Goal: Task Accomplishment & Management: Complete application form

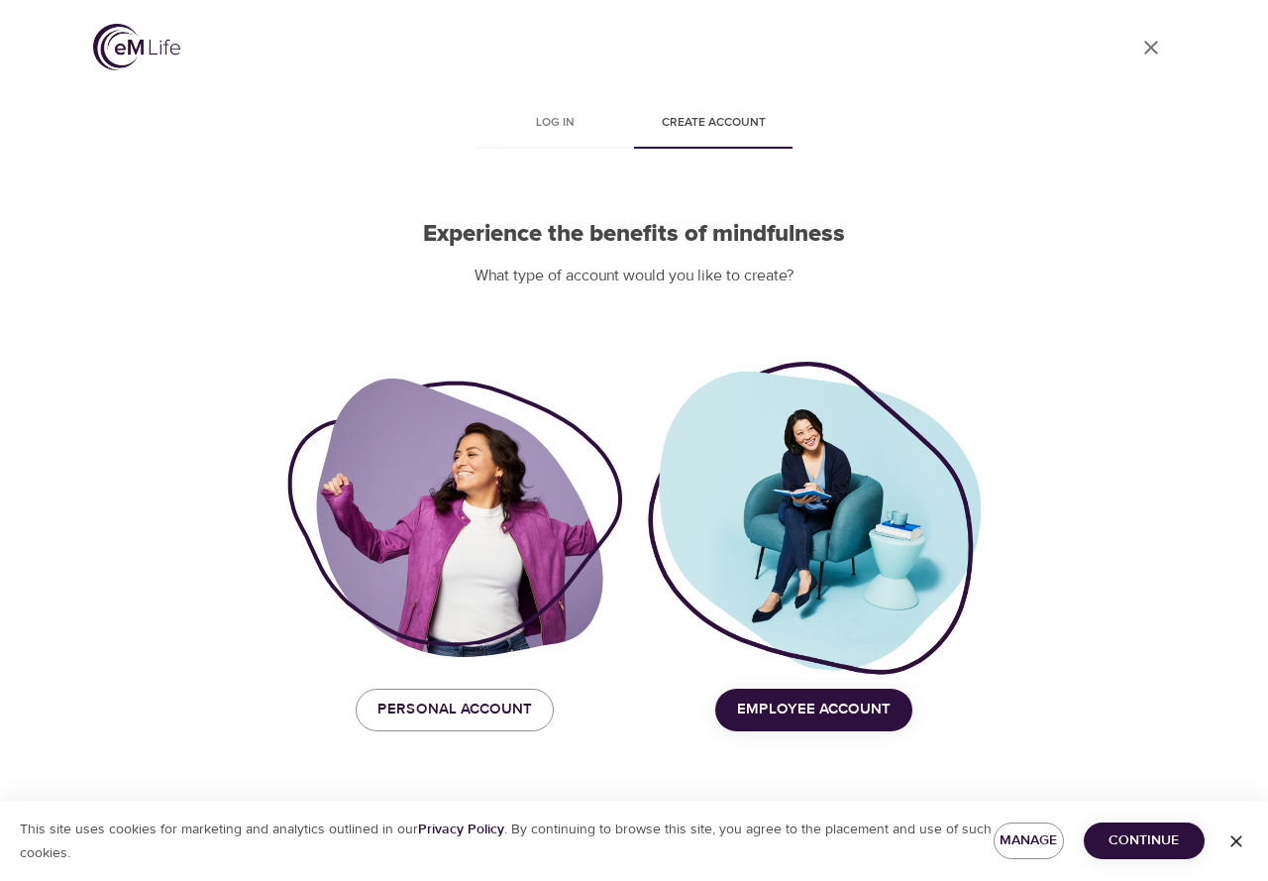
click at [798, 724] on button "Employee Account" at bounding box center [813, 709] width 197 height 42
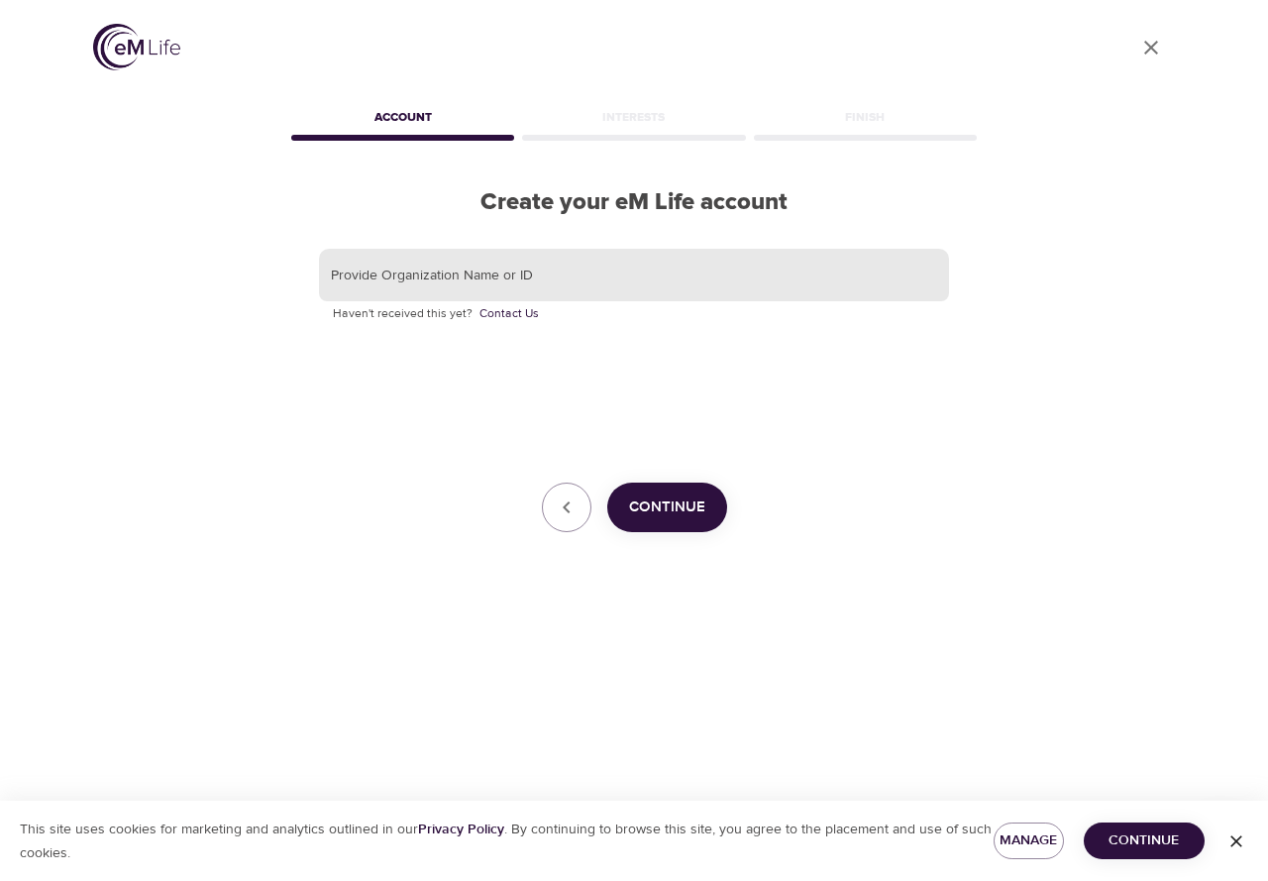
click at [584, 282] on input "text" at bounding box center [634, 275] width 630 height 53
type input "vailealp"
click at [686, 521] on button "Continue" at bounding box center [667, 507] width 120 height 50
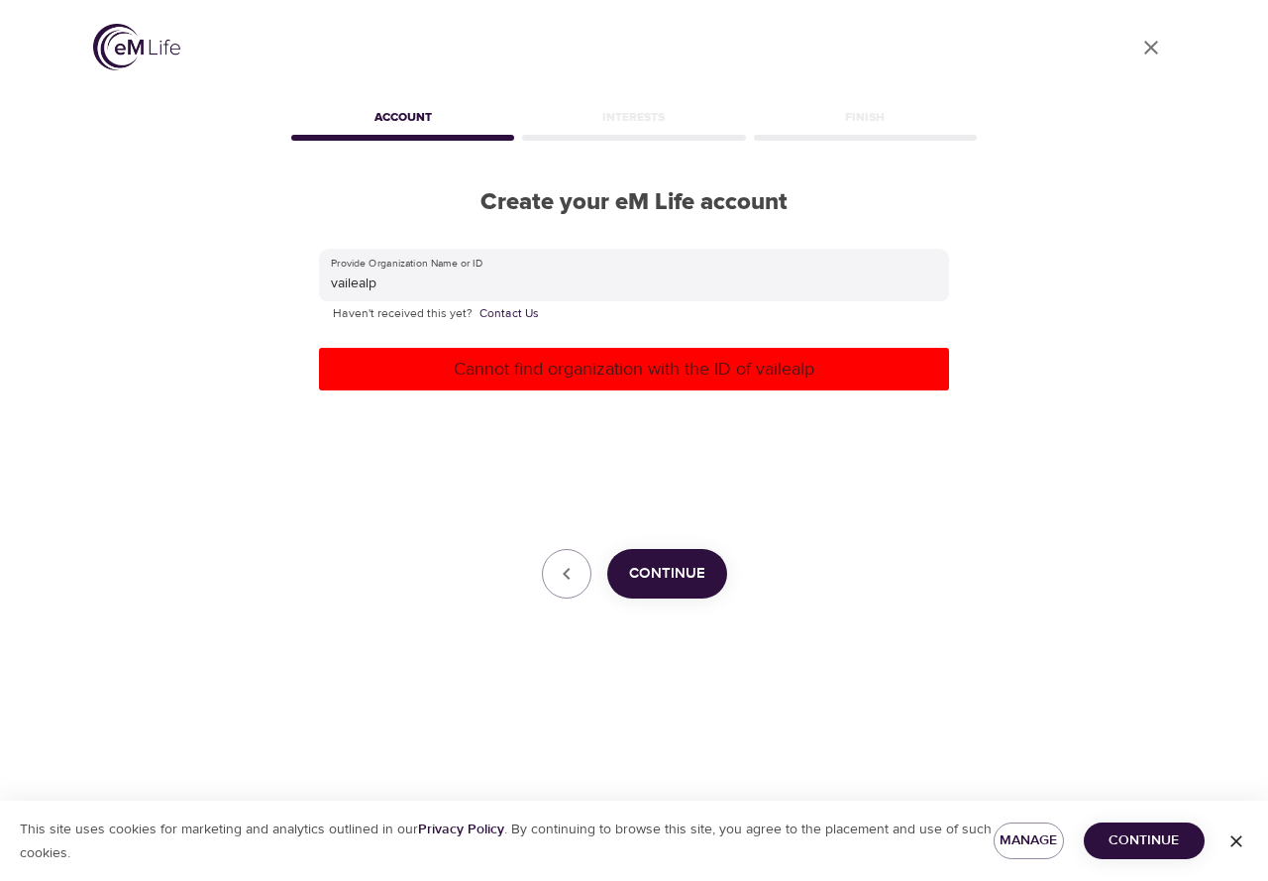
click at [615, 472] on div "Provide Organization Name or ID vailealp Haven't received this yet? Contact Us …" at bounding box center [634, 424] width 630 height 351
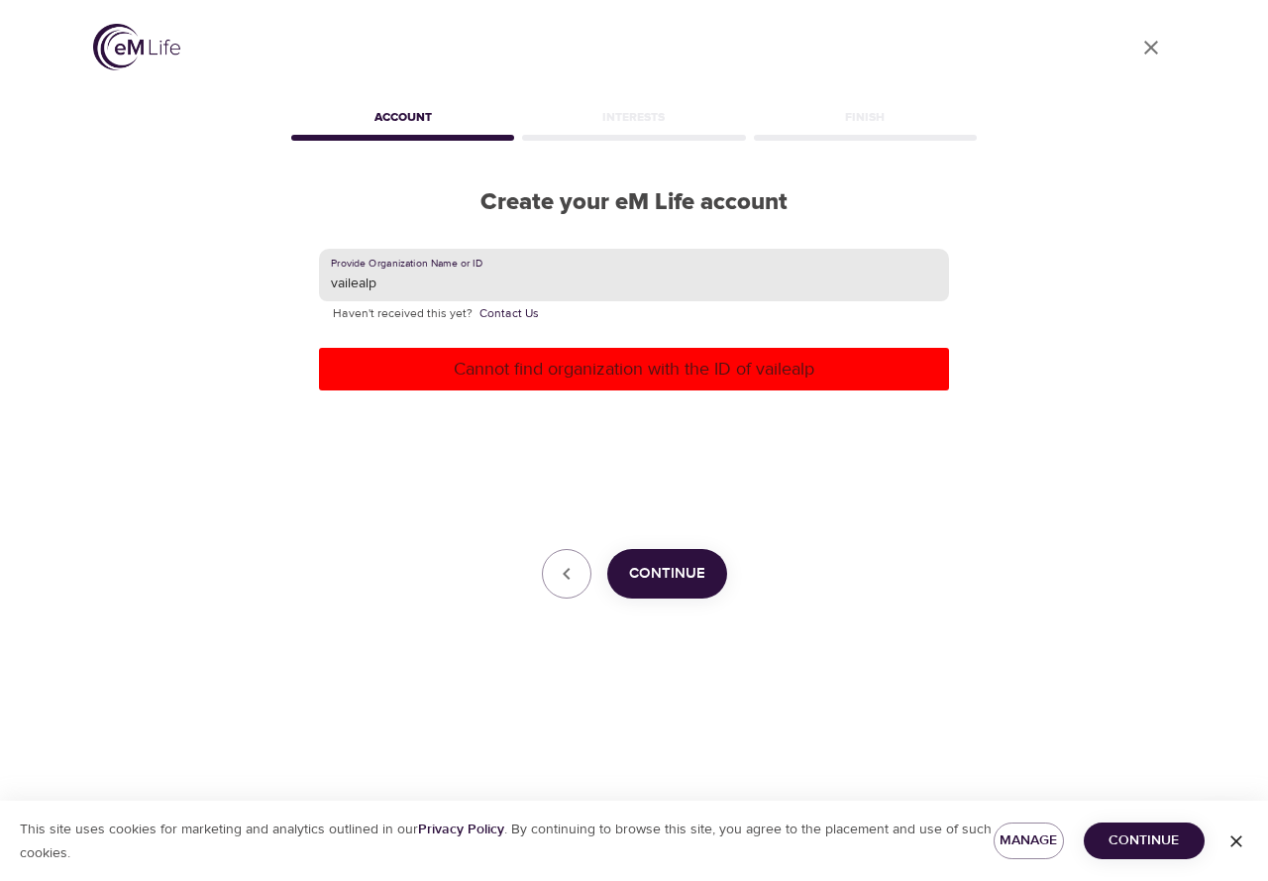
click at [434, 282] on input "vailealp" at bounding box center [634, 275] width 630 height 53
drag, startPoint x: 431, startPoint y: 283, endPoint x: 314, endPoint y: 271, distance: 117.5
click at [314, 271] on div "Provide Organization Name or ID vailealp Haven't received this yet? Contact Us …" at bounding box center [633, 424] width 693 height 414
click at [415, 284] on input "vailresorts" at bounding box center [634, 275] width 630 height 53
click at [352, 285] on input "vailresorts" at bounding box center [634, 275] width 630 height 53
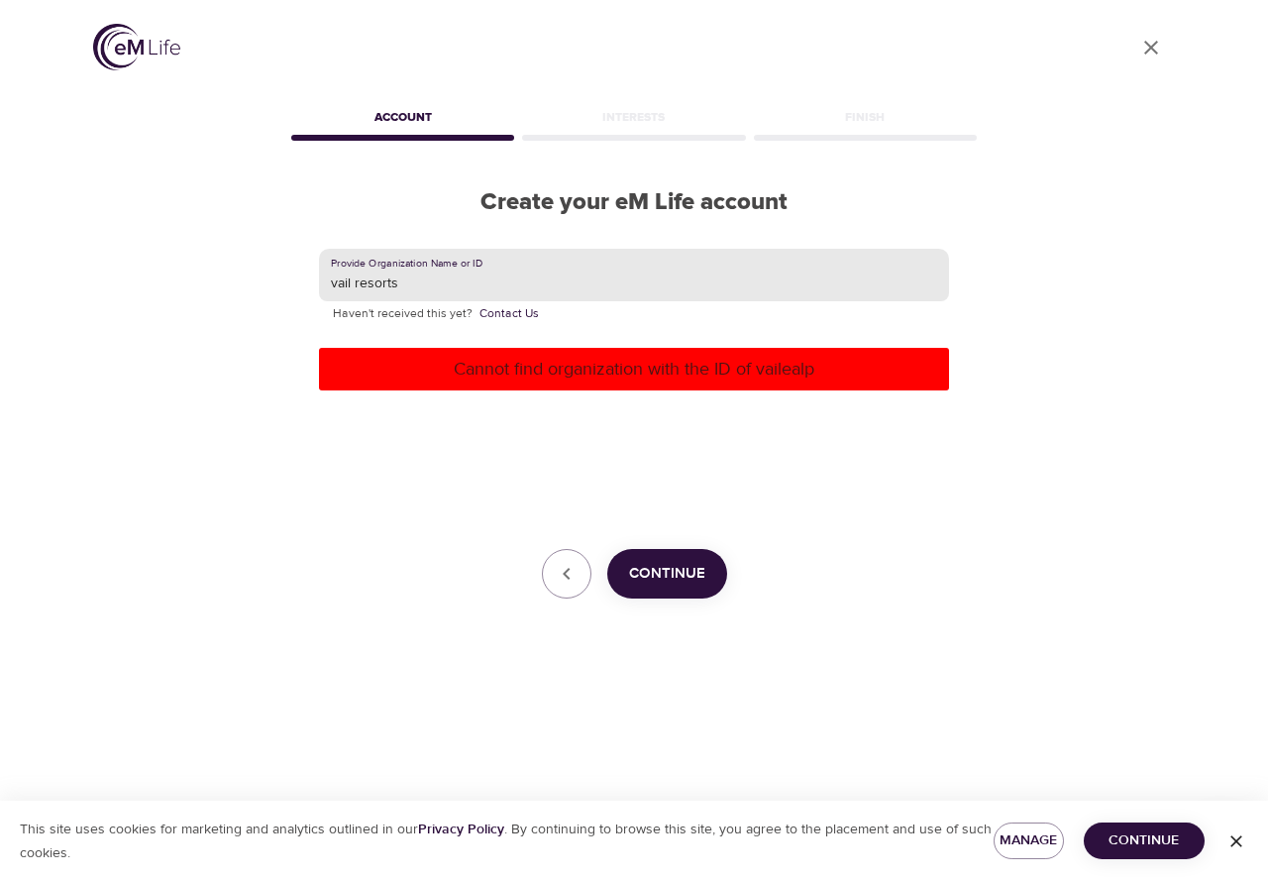
type input "vail resorts"
click at [689, 588] on button "Continue" at bounding box center [667, 574] width 120 height 50
drag, startPoint x: 578, startPoint y: 334, endPoint x: 509, endPoint y: 289, distance: 82.4
click at [578, 334] on div "Provide Organization Name or ID vail resorts Haven't received this yet? Contact…" at bounding box center [634, 424] width 630 height 351
drag, startPoint x: 474, startPoint y: 277, endPoint x: 286, endPoint y: 242, distance: 191.5
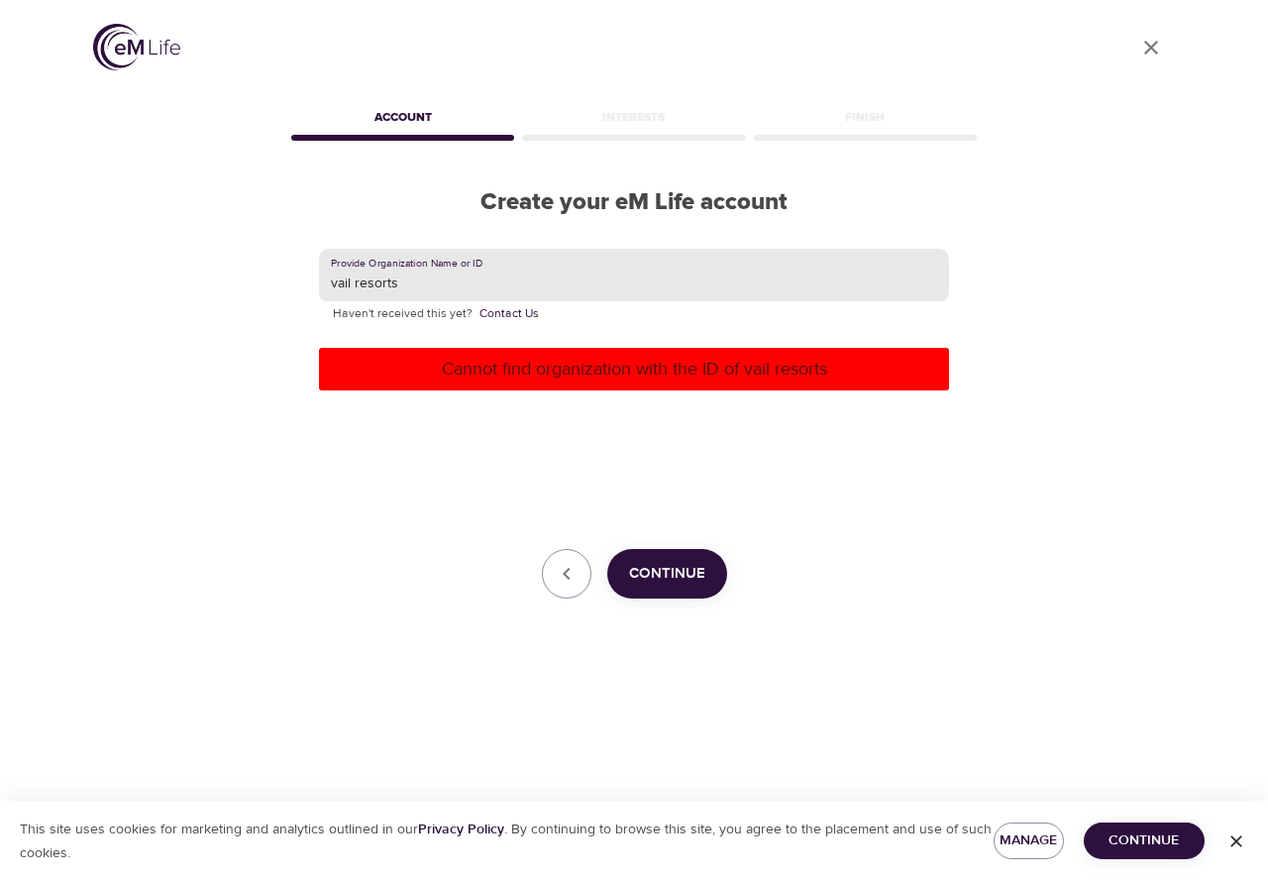
click at [286, 242] on div "User Profile Account Interests Finish Create your eM Life account Provide Organ…" at bounding box center [633, 440] width 1129 height 881
click at [528, 285] on input "text" at bounding box center [634, 275] width 630 height 53
type input "vaileap"
click at [885, 474] on div "Provide Organization Name or ID vaileap Haven't received this yet? Contact Us C…" at bounding box center [634, 424] width 630 height 351
click at [500, 283] on input "vaileap" at bounding box center [634, 275] width 630 height 53
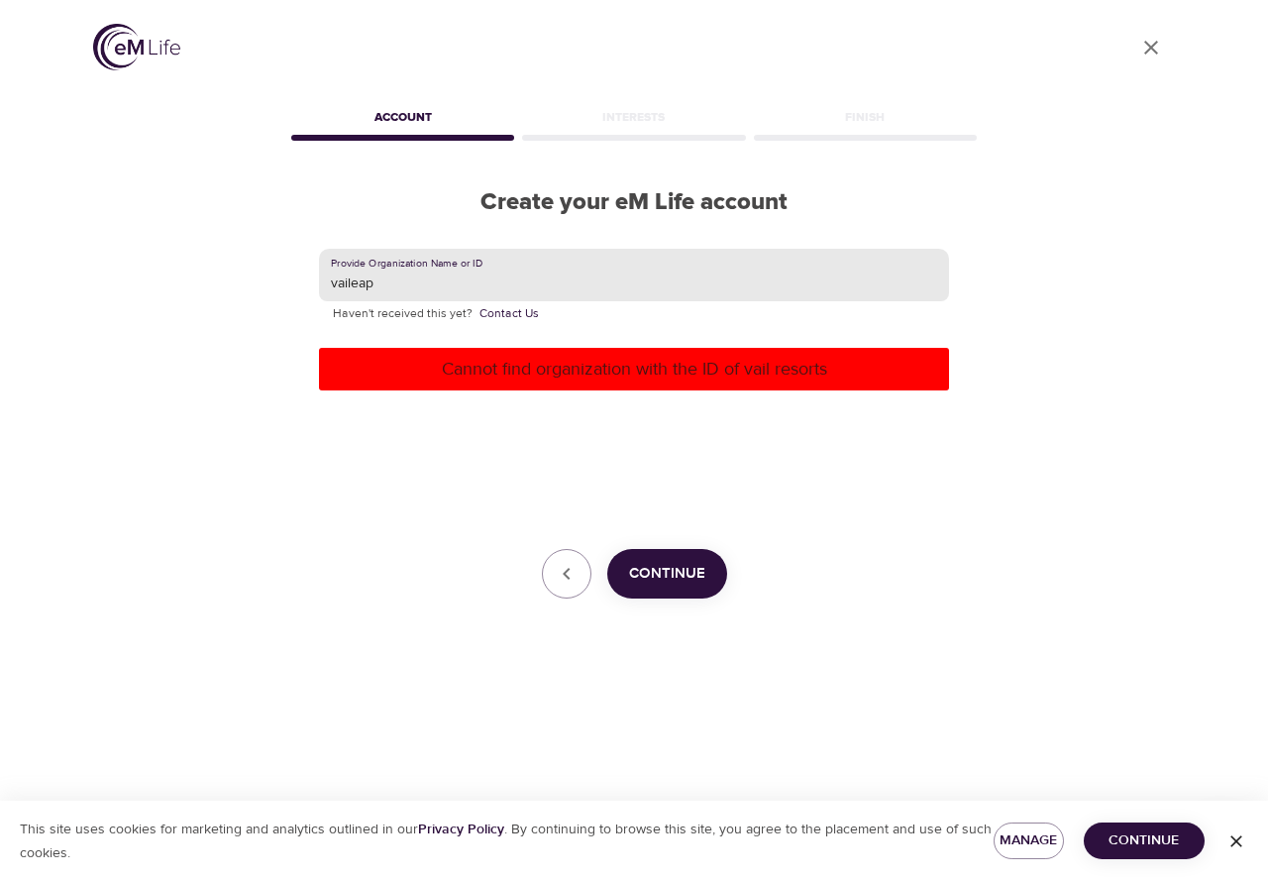
click at [683, 127] on div "Interests" at bounding box center [633, 121] width 231 height 40
click at [570, 288] on input "vaileap" at bounding box center [634, 275] width 630 height 53
